Goal: Transaction & Acquisition: Register for event/course

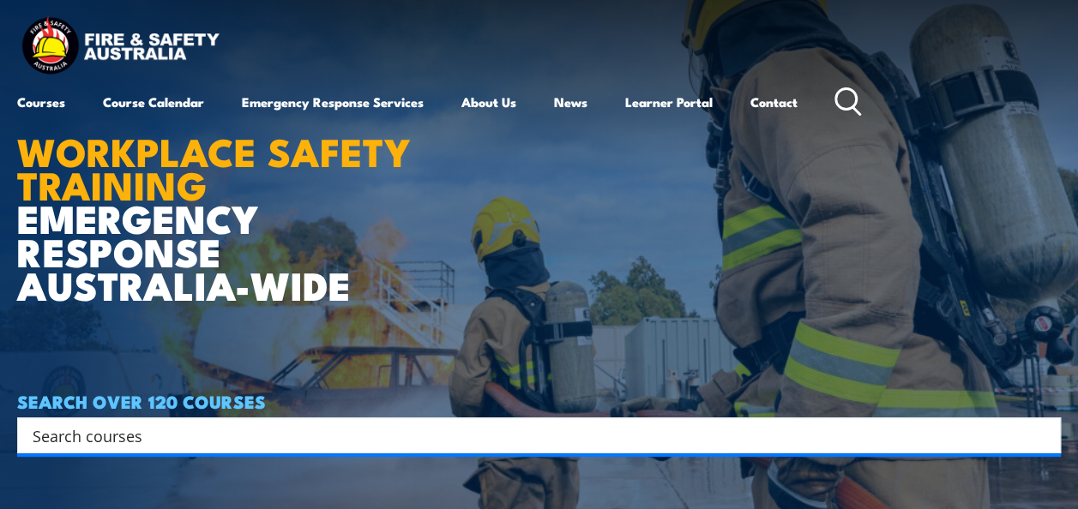
click at [307, 445] on input "Search input" at bounding box center [528, 436] width 991 height 26
click at [231, 437] on input "Search input" at bounding box center [528, 436] width 991 height 26
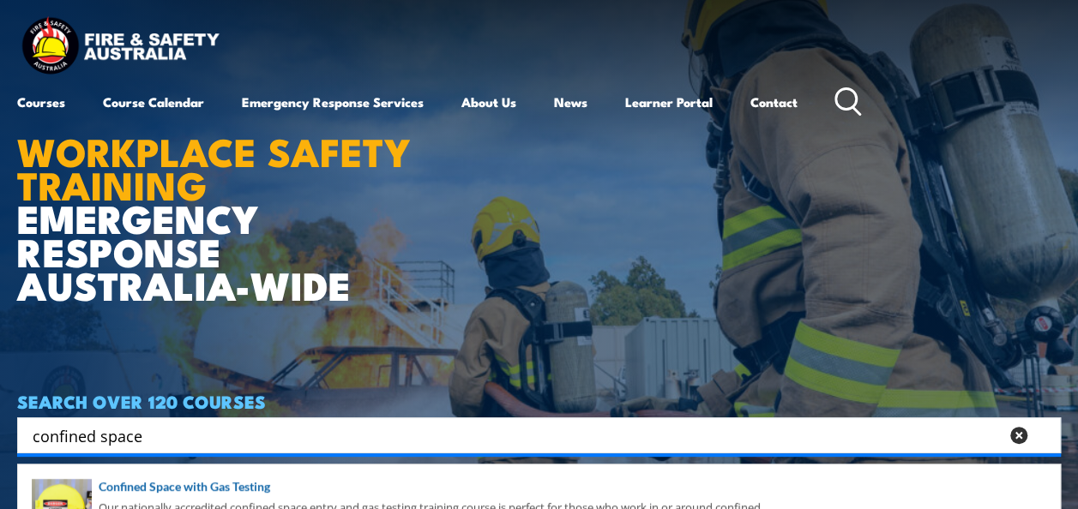
type input "confined space"
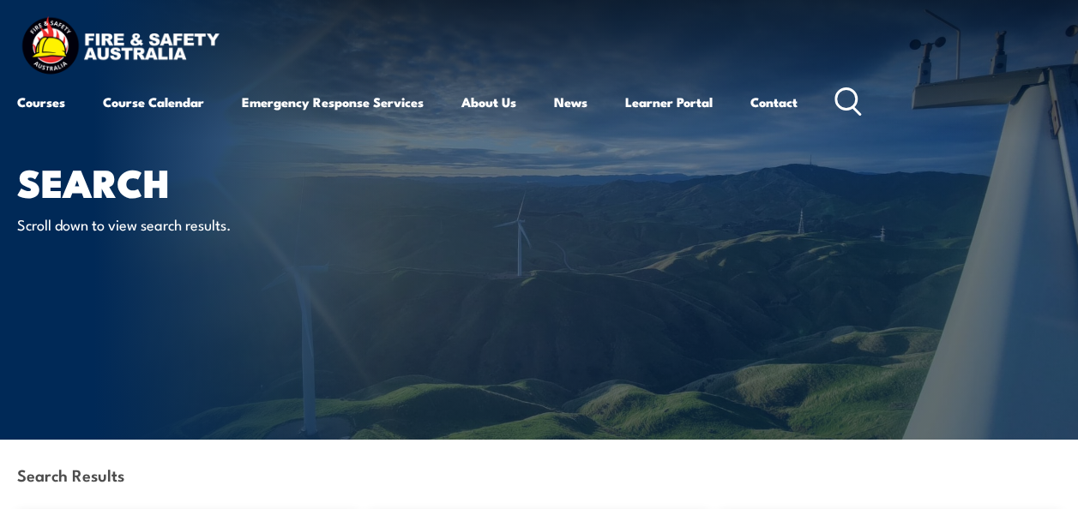
click at [262, 483] on div "Search Results" at bounding box center [539, 477] width 1044 height 74
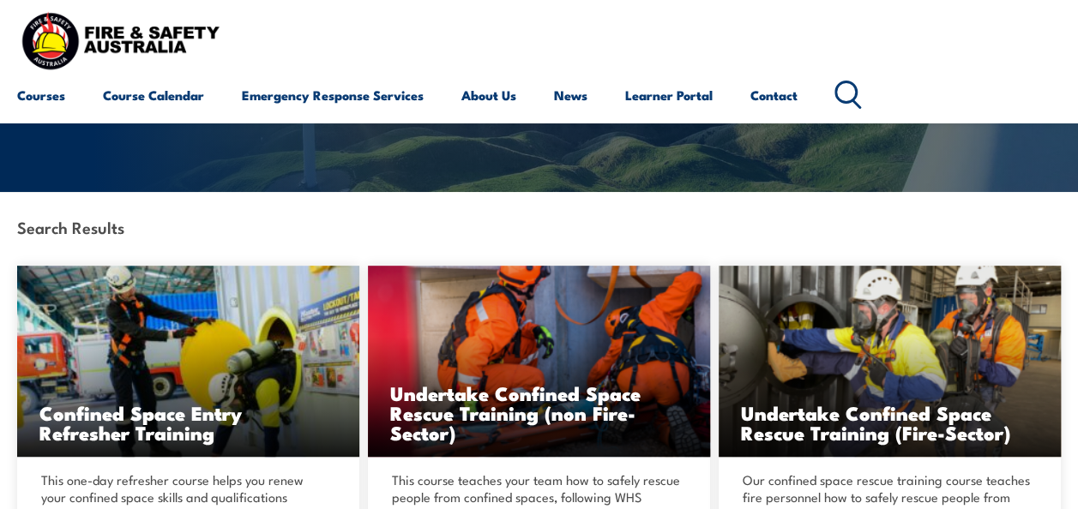
scroll to position [237, 0]
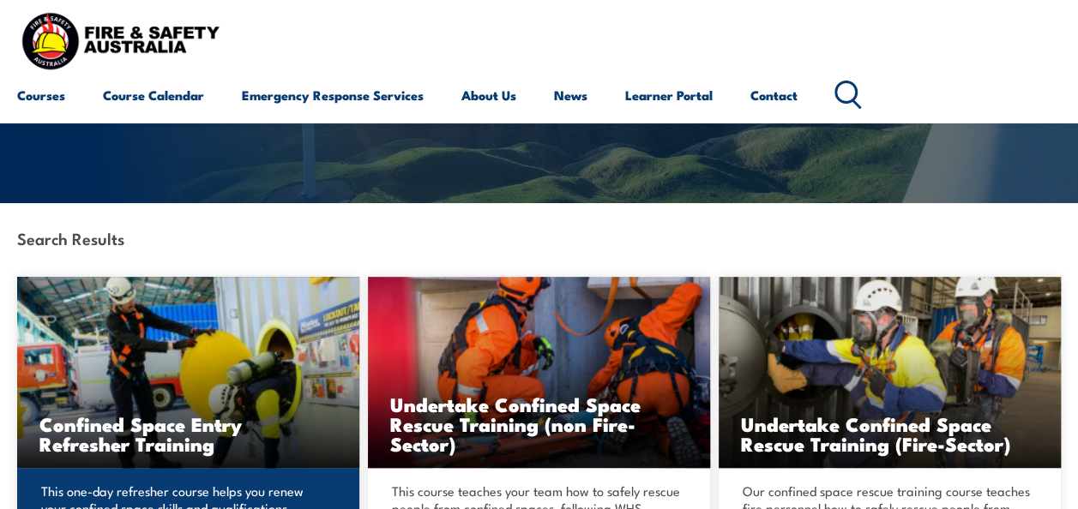
click at [196, 395] on img at bounding box center [188, 372] width 342 height 191
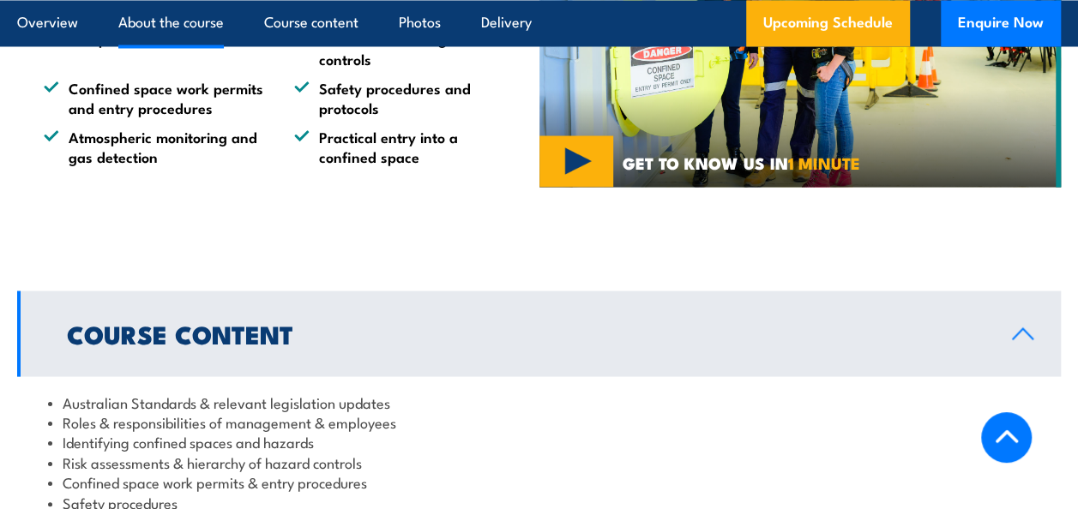
scroll to position [1609, 0]
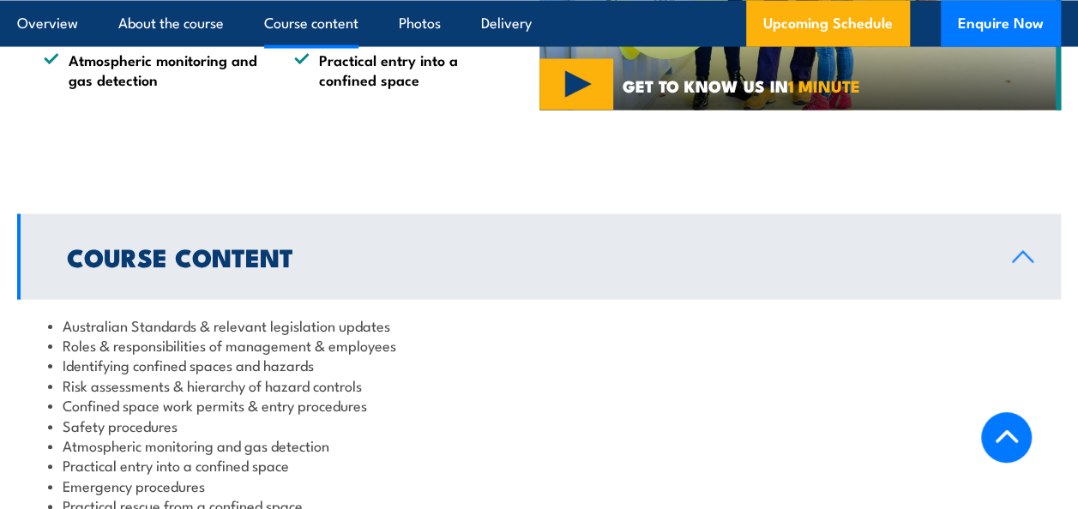
click at [407, 253] on link "Course Content" at bounding box center [539, 257] width 1044 height 86
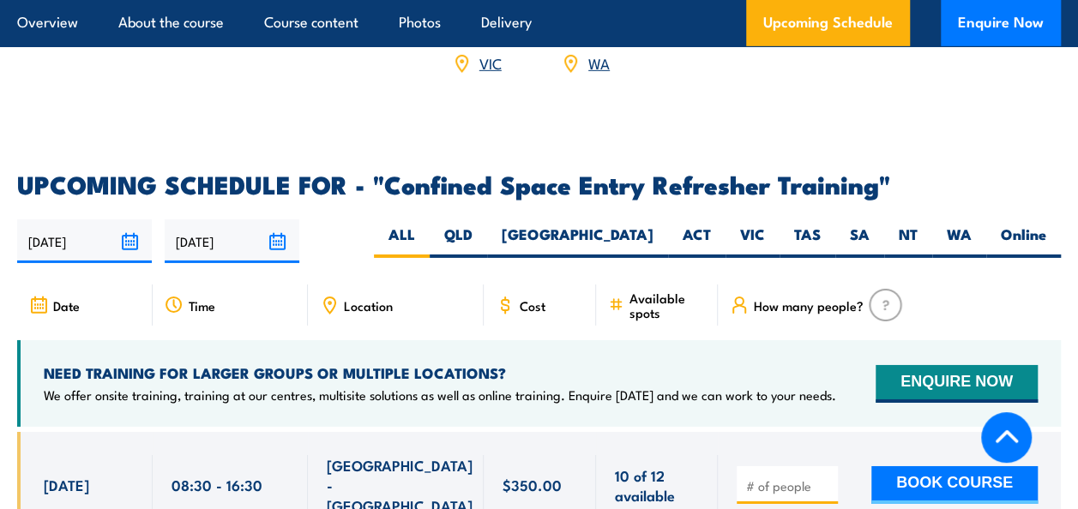
scroll to position [2708, 0]
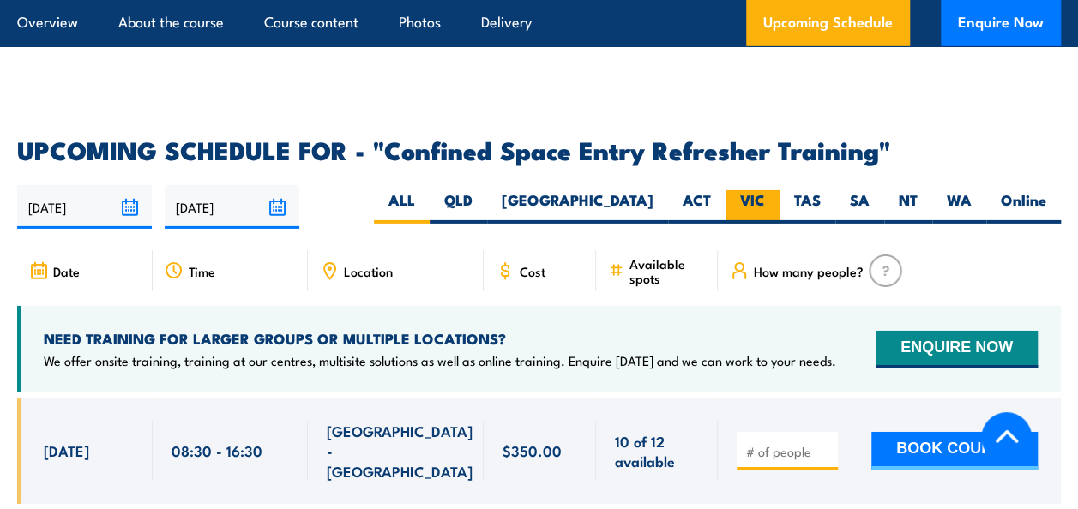
click at [753, 190] on label "VIC" at bounding box center [753, 206] width 54 height 33
click at [765, 190] on input "VIC" at bounding box center [770, 195] width 11 height 11
radio input "true"
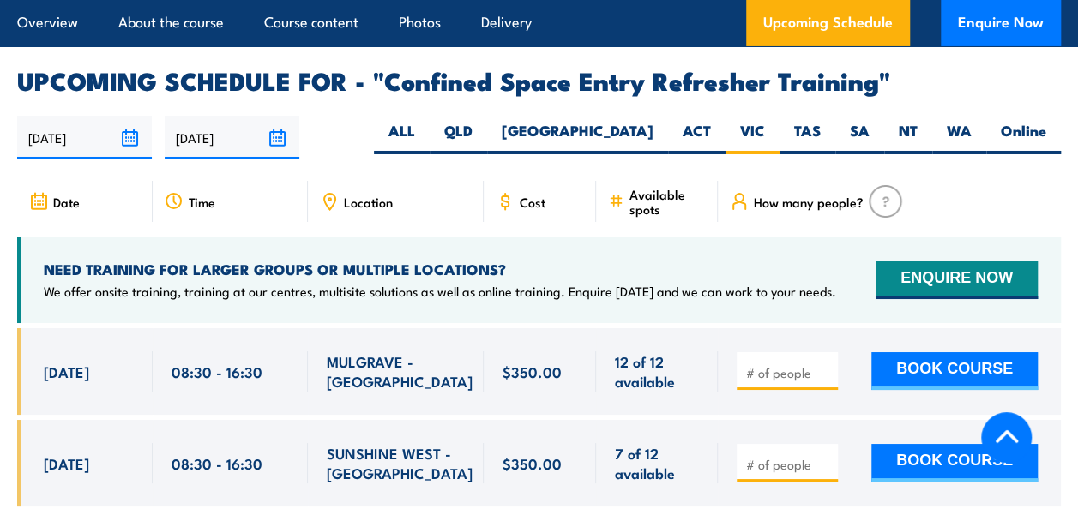
click at [12, 142] on section "UPCOMING SCHEDULE FOR - "Confined Space Entry Refresher Training" 25/09/2025 24…" at bounding box center [539, 301] width 1078 height 464
click at [423, 462] on div at bounding box center [539, 431] width 1044 height 204
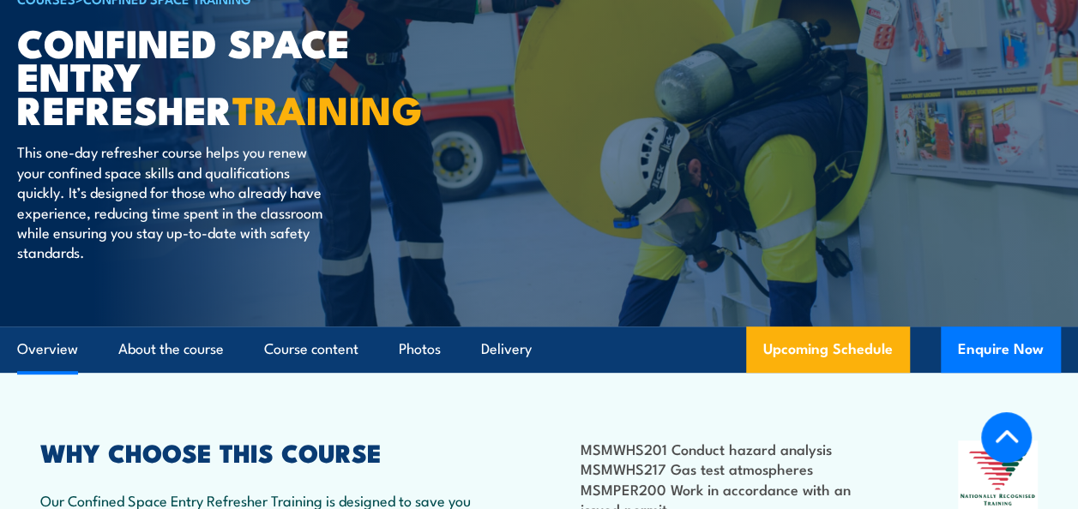
scroll to position [646, 0]
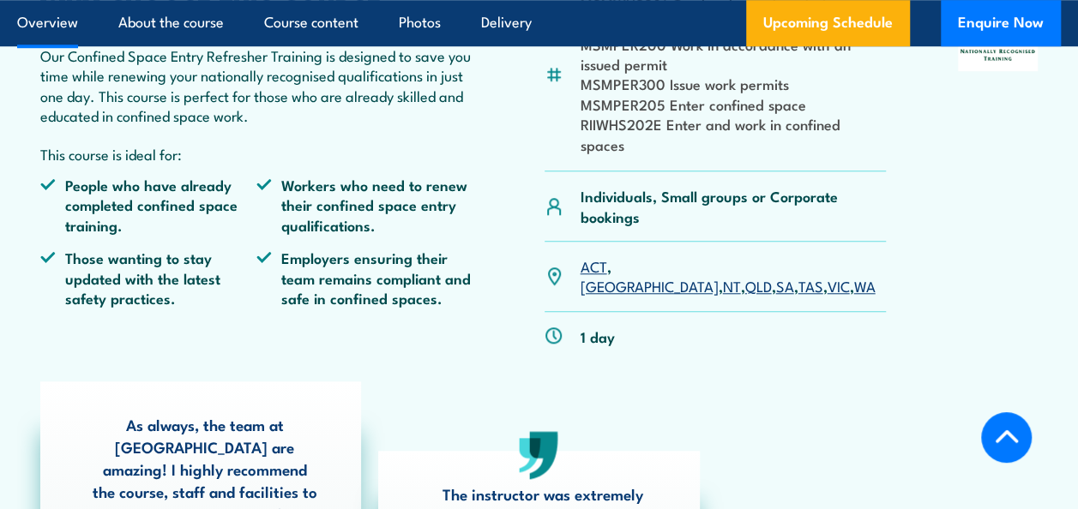
click at [606, 382] on div "As always, the team at FSA are amazing! I highly recommend the course, staff an…" at bounding box center [539, 505] width 1015 height 247
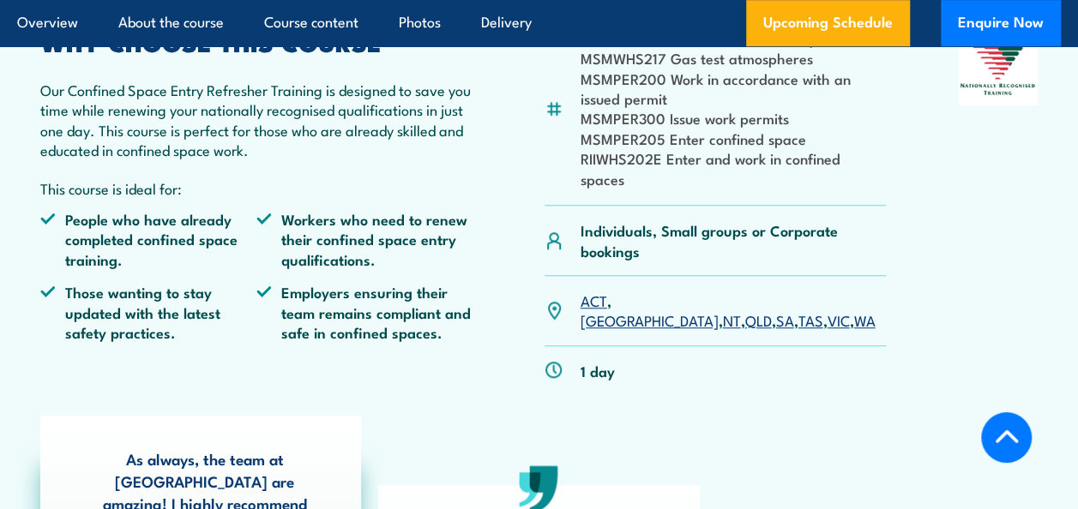
scroll to position [1057, 0]
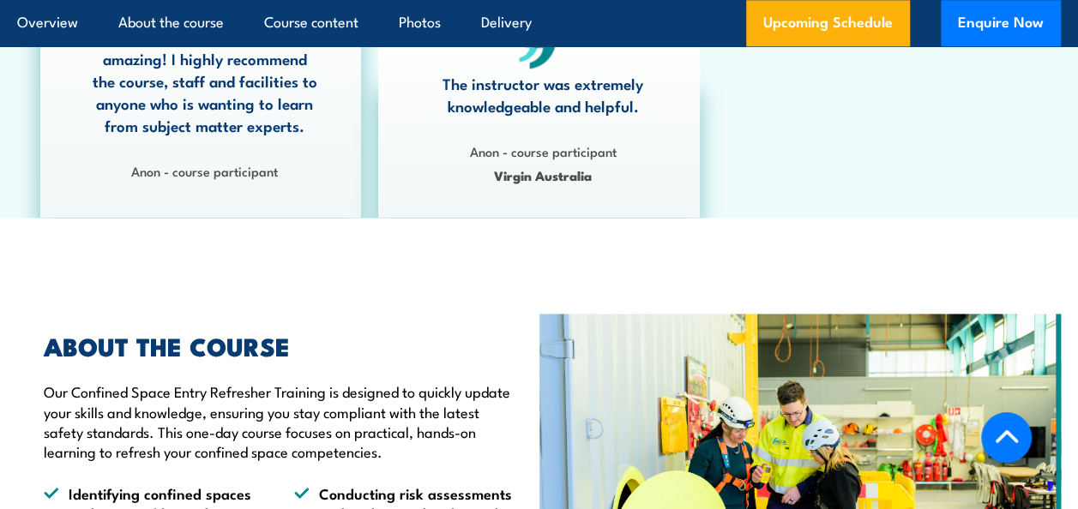
click at [772, 124] on div "As always, the team at FSA are amazing! I highly recommend the course, staff an…" at bounding box center [539, 94] width 1015 height 247
